Goal: Task Accomplishment & Management: Use online tool/utility

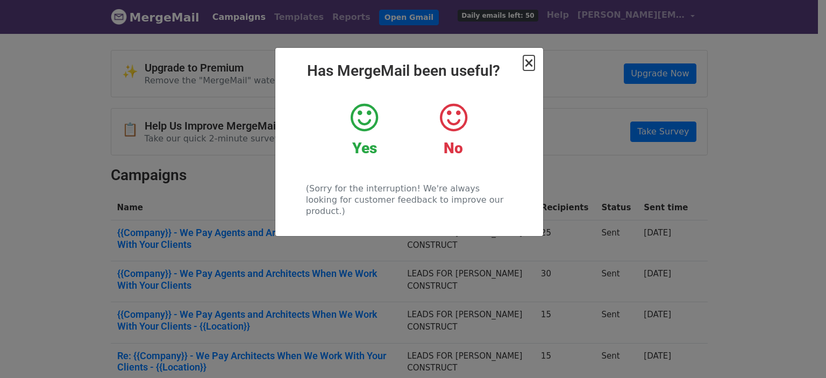
click at [532, 68] on span "×" at bounding box center [529, 62] width 11 height 15
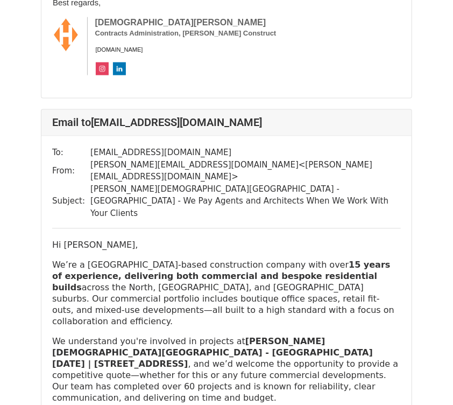
scroll to position [2270, 0]
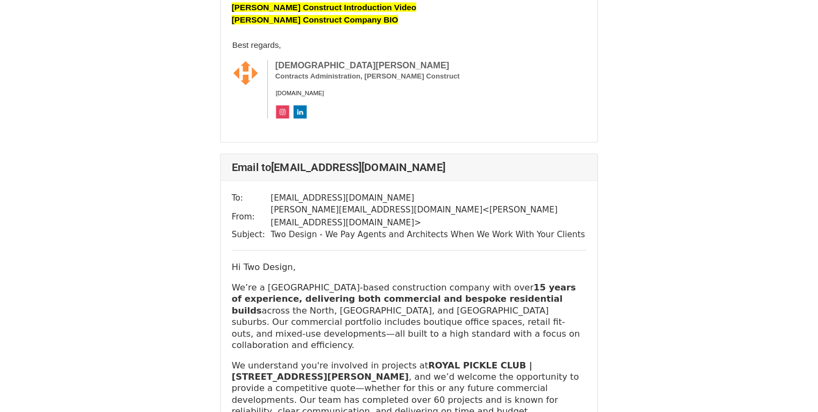
scroll to position [13963, 0]
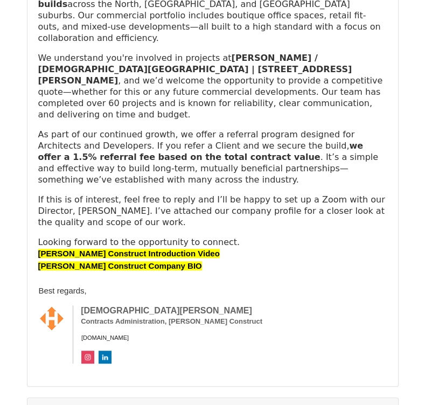
scroll to position [2744, 0]
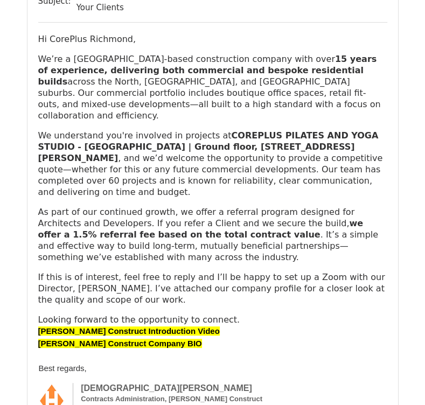
scroll to position [323, 0]
